Goal: Transaction & Acquisition: Purchase product/service

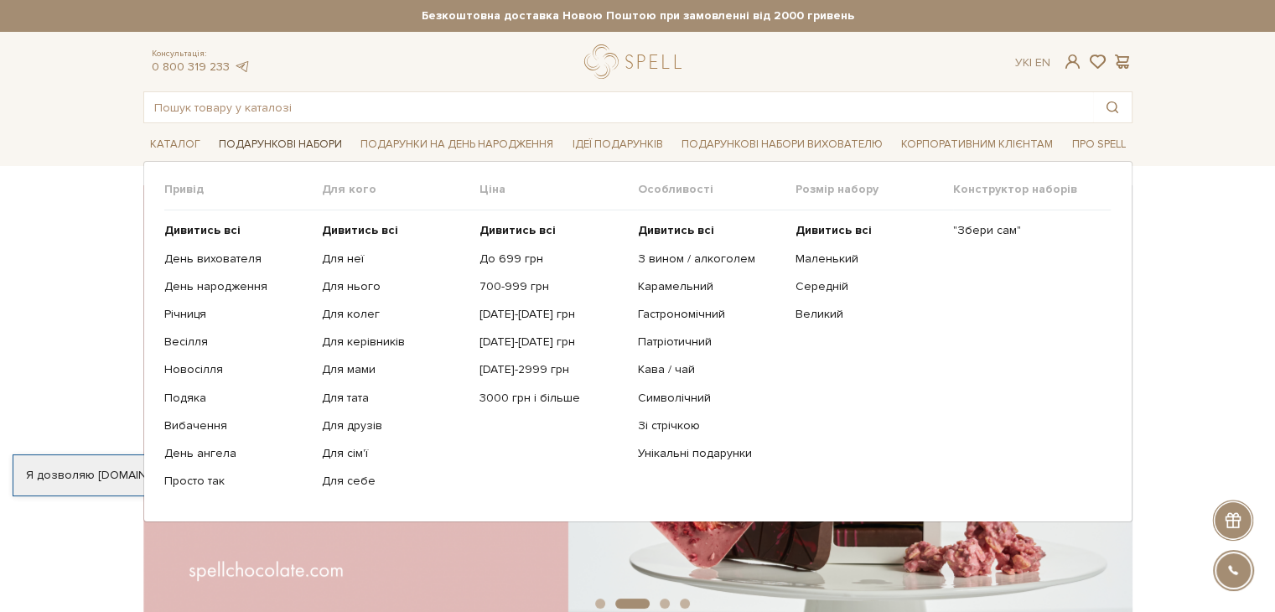
click at [237, 140] on link "Подарункові набори" at bounding box center [280, 145] width 137 height 26
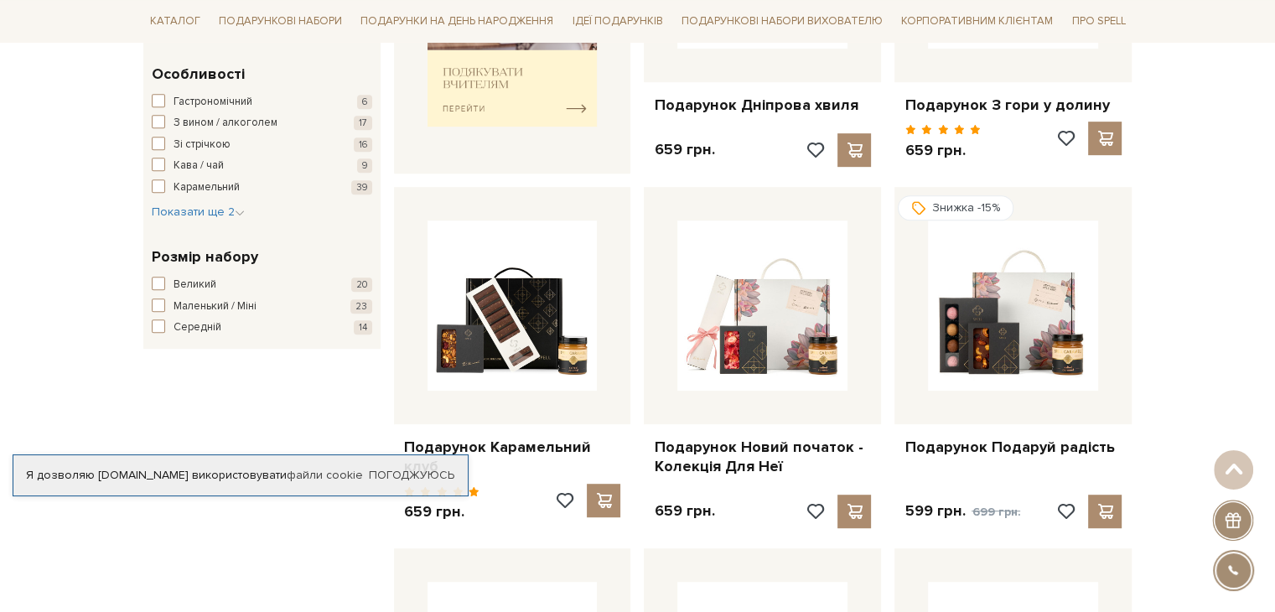
scroll to position [922, 0]
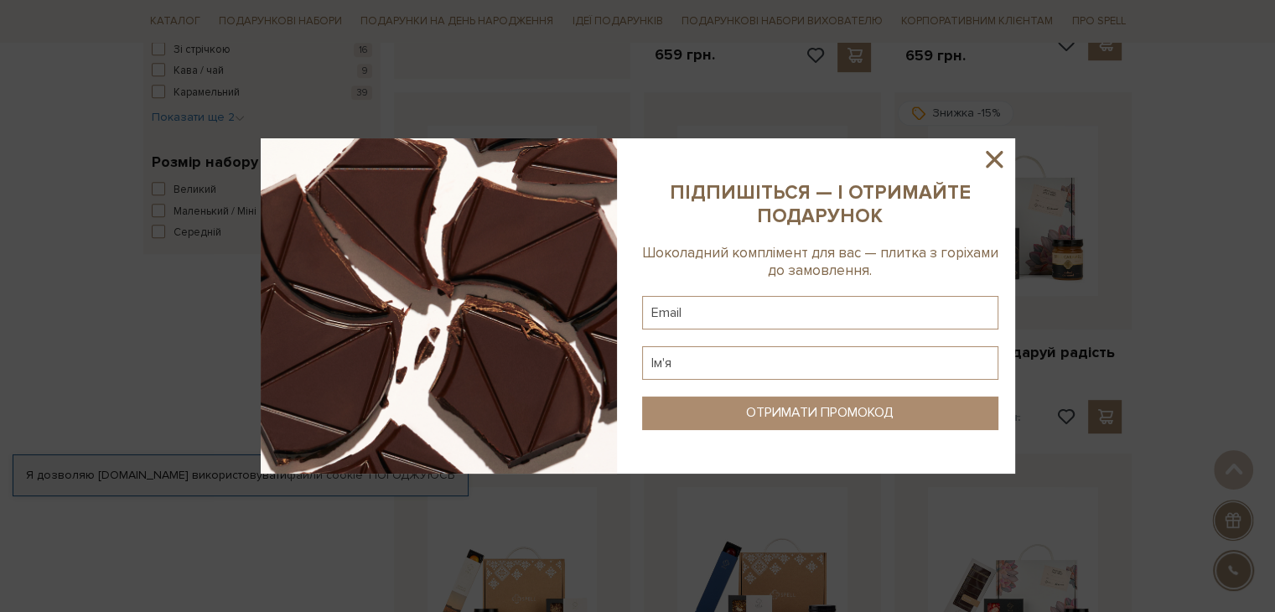
click at [986, 158] on icon at bounding box center [994, 159] width 29 height 29
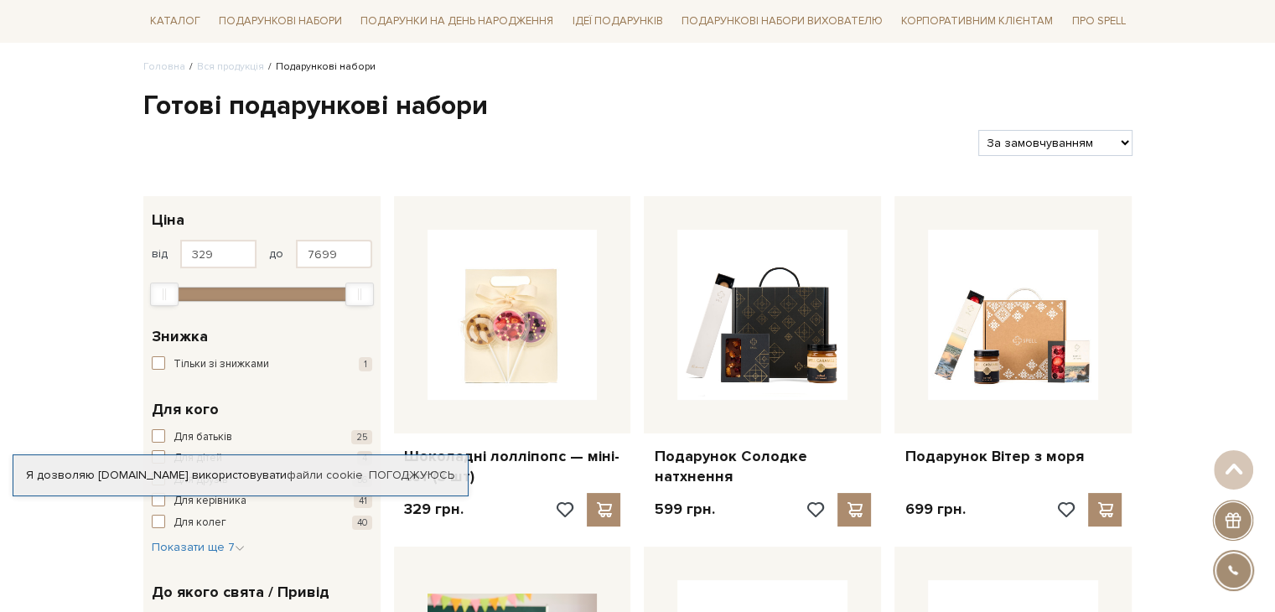
scroll to position [0, 0]
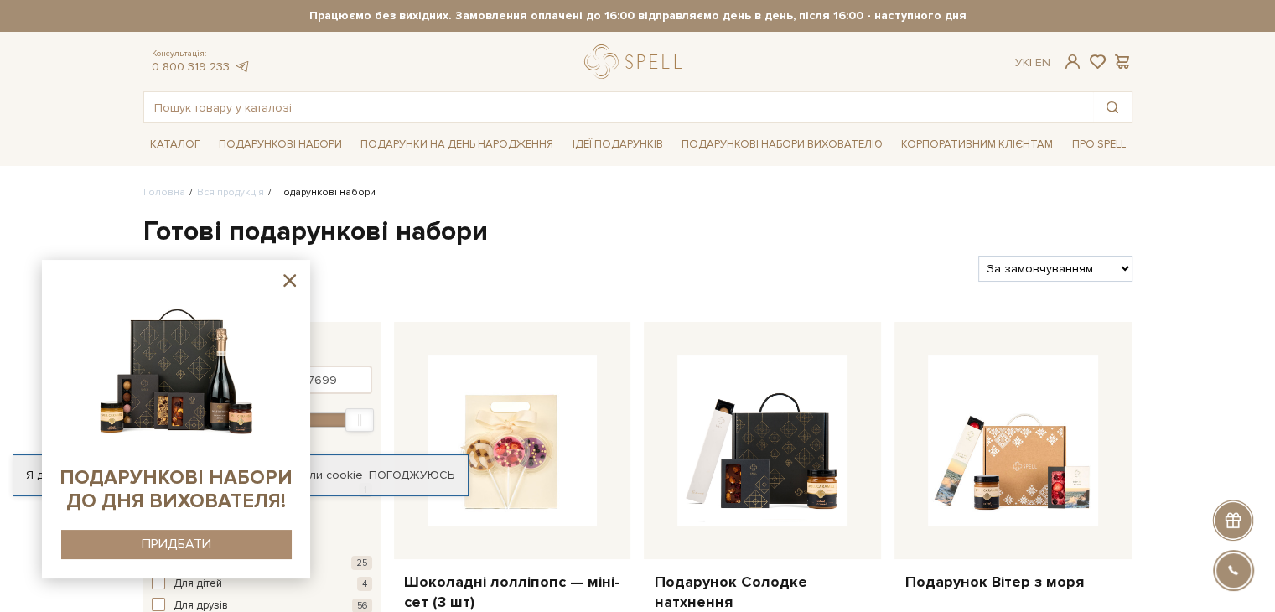
click at [288, 279] on icon at bounding box center [289, 280] width 13 height 13
